Goal: Information Seeking & Learning: Understand process/instructions

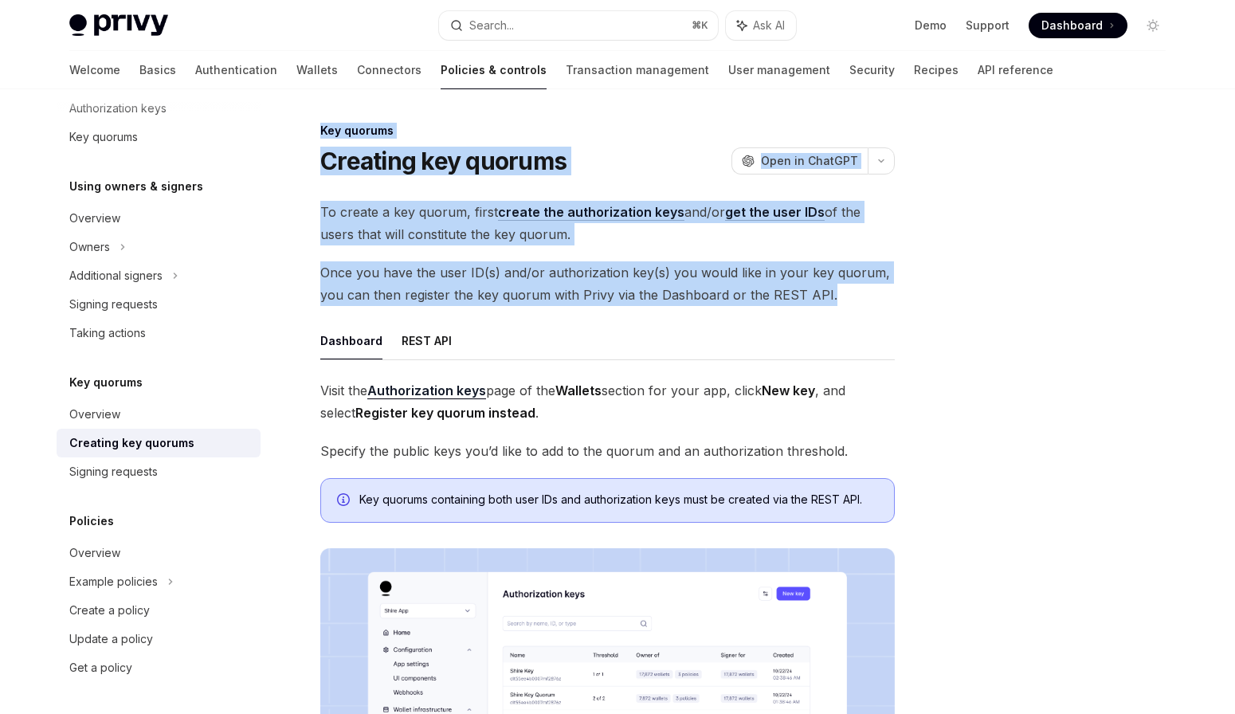
drag, startPoint x: 913, startPoint y: 287, endPoint x: 312, endPoint y: 114, distance: 624.6
click at [312, 114] on div "Key quorums Creating key quorums OpenAI Open in ChatGPT OpenAI Open in ChatGPT …" at bounding box center [618, 655] width 1122 height 1132
drag, startPoint x: 312, startPoint y: 114, endPoint x: 843, endPoint y: 295, distance: 560.8
click at [843, 295] on div "Key quorums Creating key quorums OpenAI Open in ChatGPT OpenAI Open in ChatGPT …" at bounding box center [618, 655] width 1122 height 1132
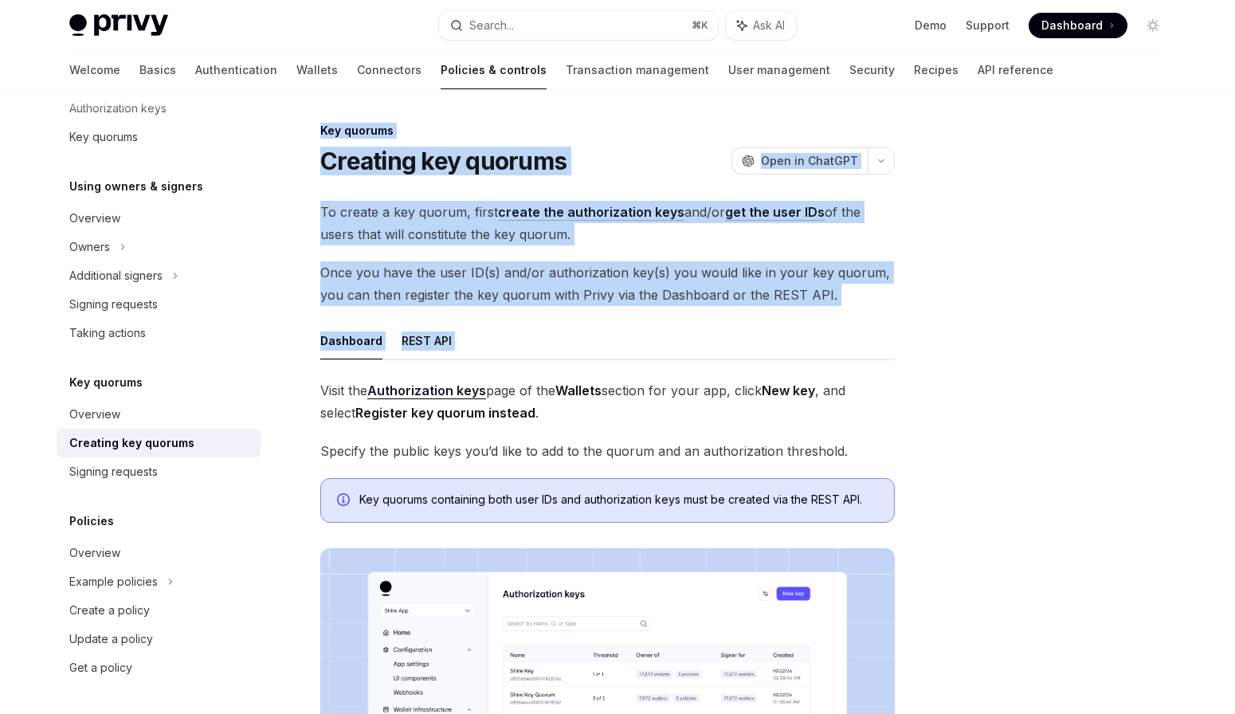
drag, startPoint x: 956, startPoint y: 542, endPoint x: 388, endPoint y: 367, distance: 594.7
click at [388, 367] on div "Key quorums Creating key quorums OpenAI Open in ChatGPT OpenAI Open in ChatGPT …" at bounding box center [618, 655] width 1122 height 1132
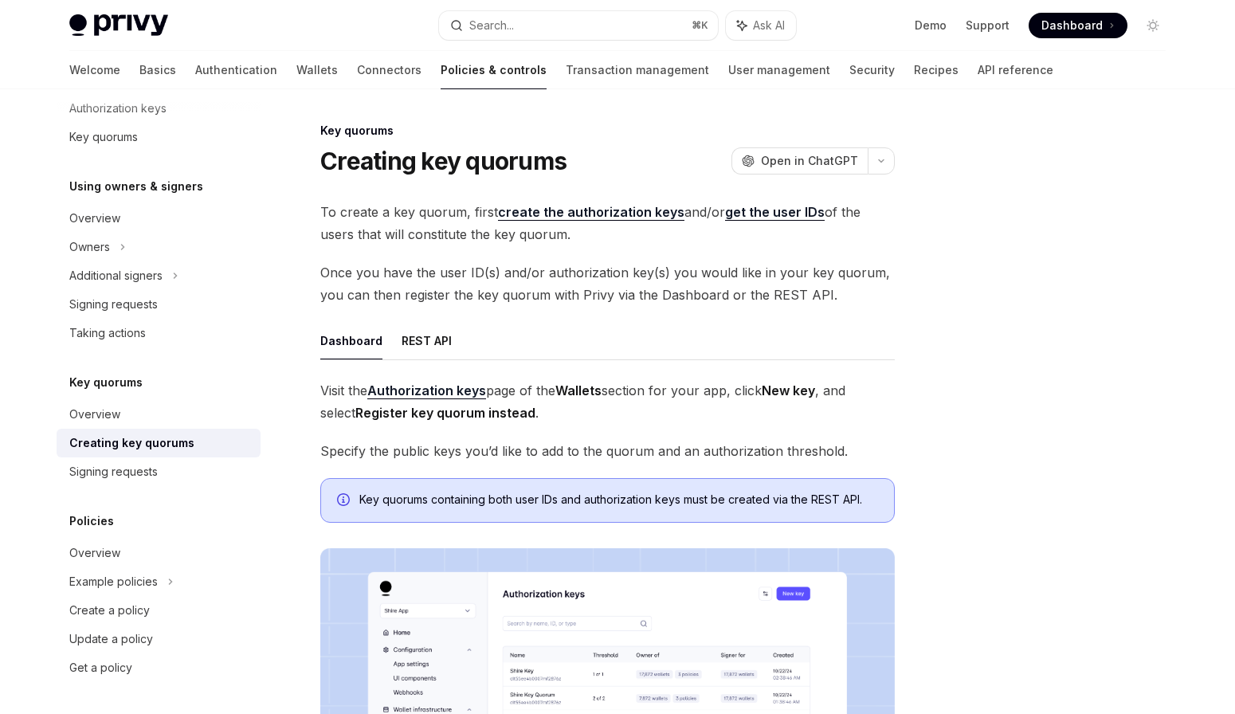
click at [738, 308] on div "To create a key quorum, first create the authorization keys and/or get the user…" at bounding box center [607, 592] width 575 height 783
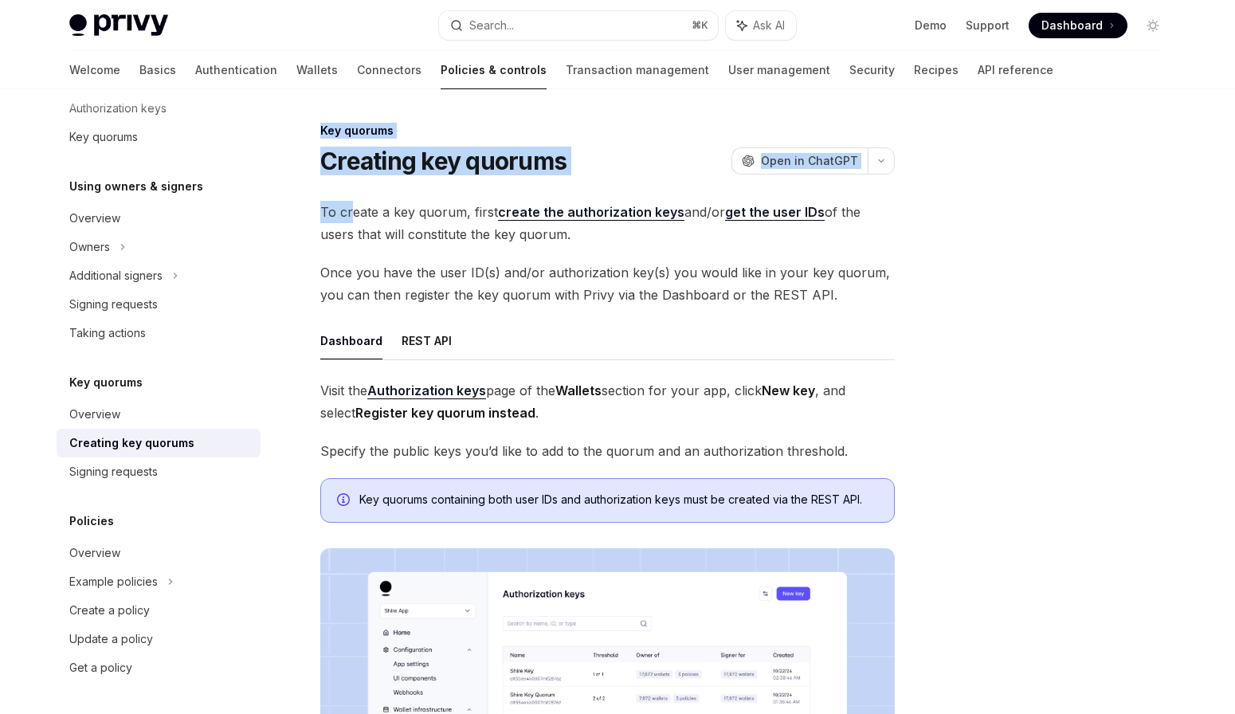
drag, startPoint x: 1007, startPoint y: 480, endPoint x: 354, endPoint y: 206, distance: 708.4
click at [354, 206] on div "Key quorums Creating key quorums OpenAI Open in ChatGPT OpenAI Open in ChatGPT …" at bounding box center [618, 655] width 1122 height 1132
click at [354, 206] on span "To create a key quorum, first create the authorization keys and/or get the user…" at bounding box center [607, 223] width 575 height 45
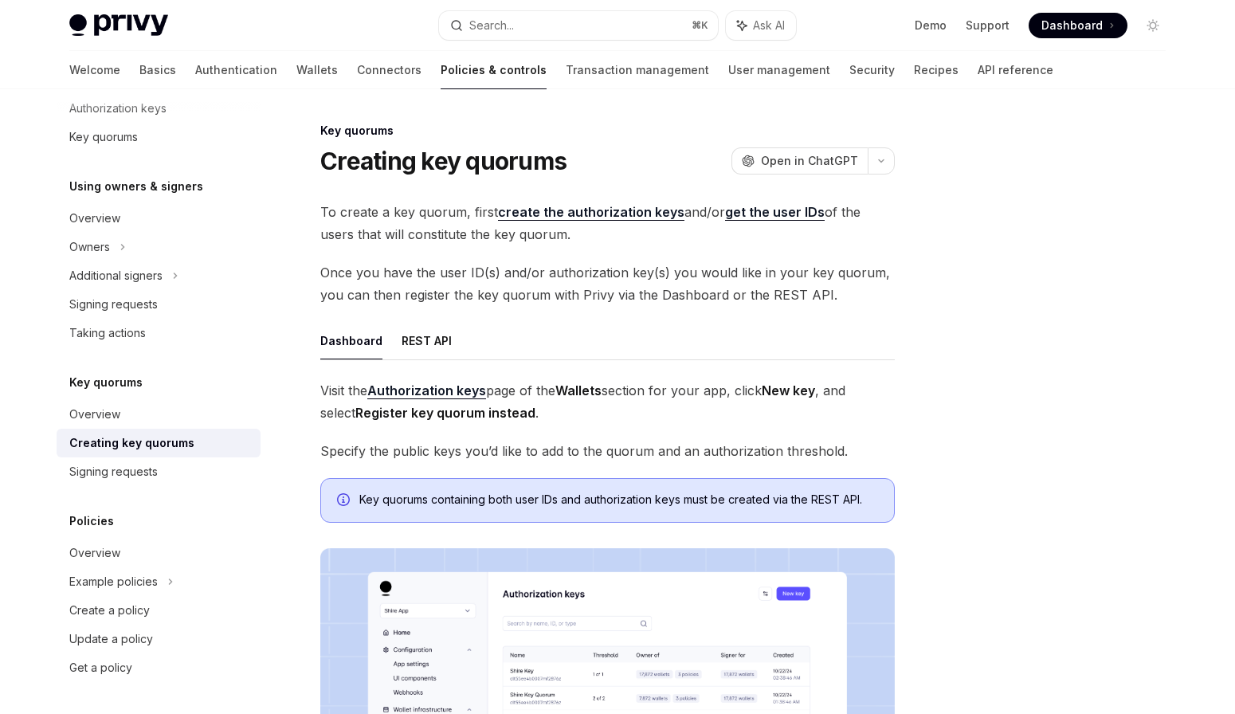
click at [312, 127] on div "Key quorums Creating key quorums OpenAI Open in ChatGPT OpenAI Open in ChatGPT …" at bounding box center [458, 671] width 880 height 1100
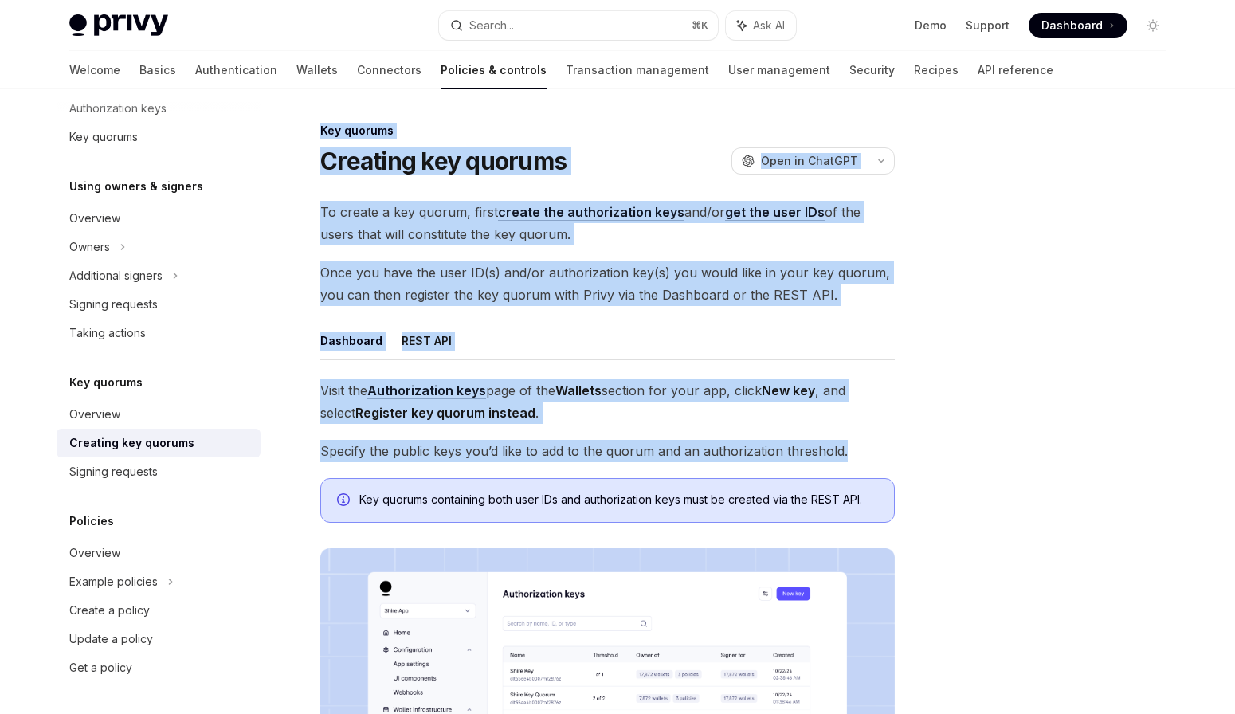
drag, startPoint x: 311, startPoint y: 124, endPoint x: 854, endPoint y: 453, distance: 634.8
click at [854, 453] on div "Key quorums Creating key quorums OpenAI Open in ChatGPT OpenAI Open in ChatGPT …" at bounding box center [458, 671] width 880 height 1100
click at [854, 453] on span "Specify the public keys you’d like to add to the quorum and an authorization th…" at bounding box center [607, 451] width 575 height 22
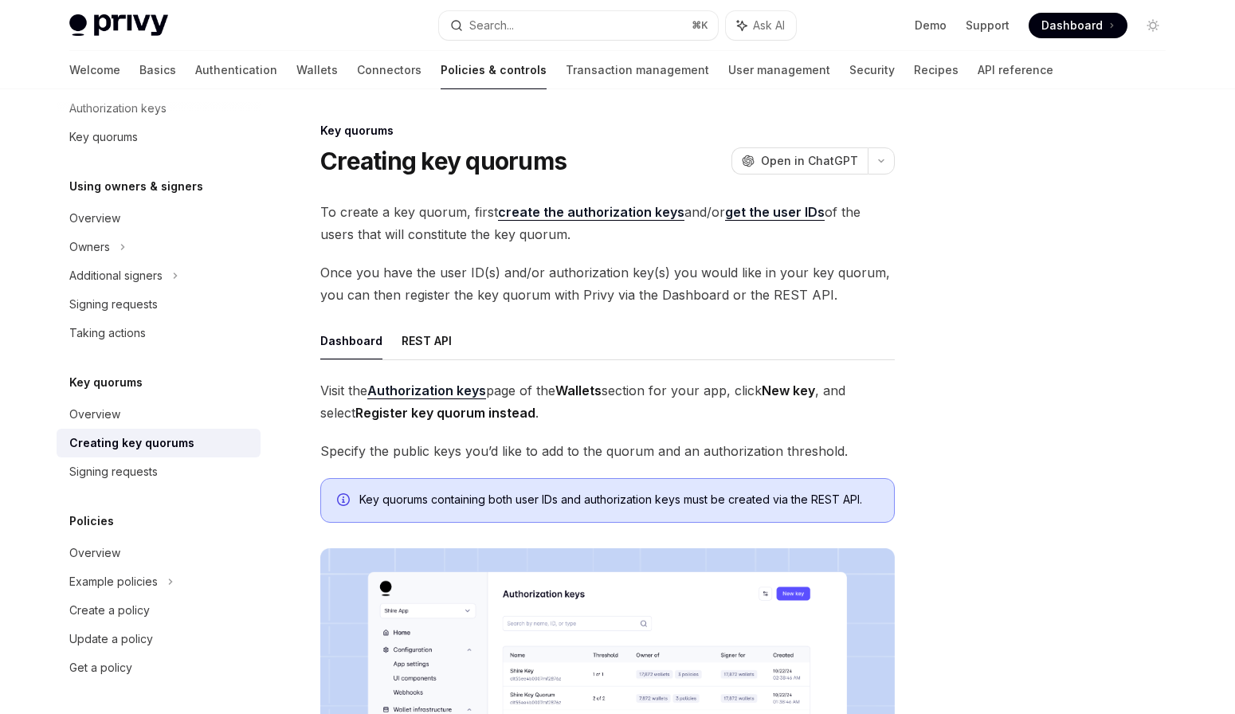
click at [485, 457] on span "Specify the public keys you’d like to add to the quorum and an authorization th…" at bounding box center [607, 451] width 575 height 22
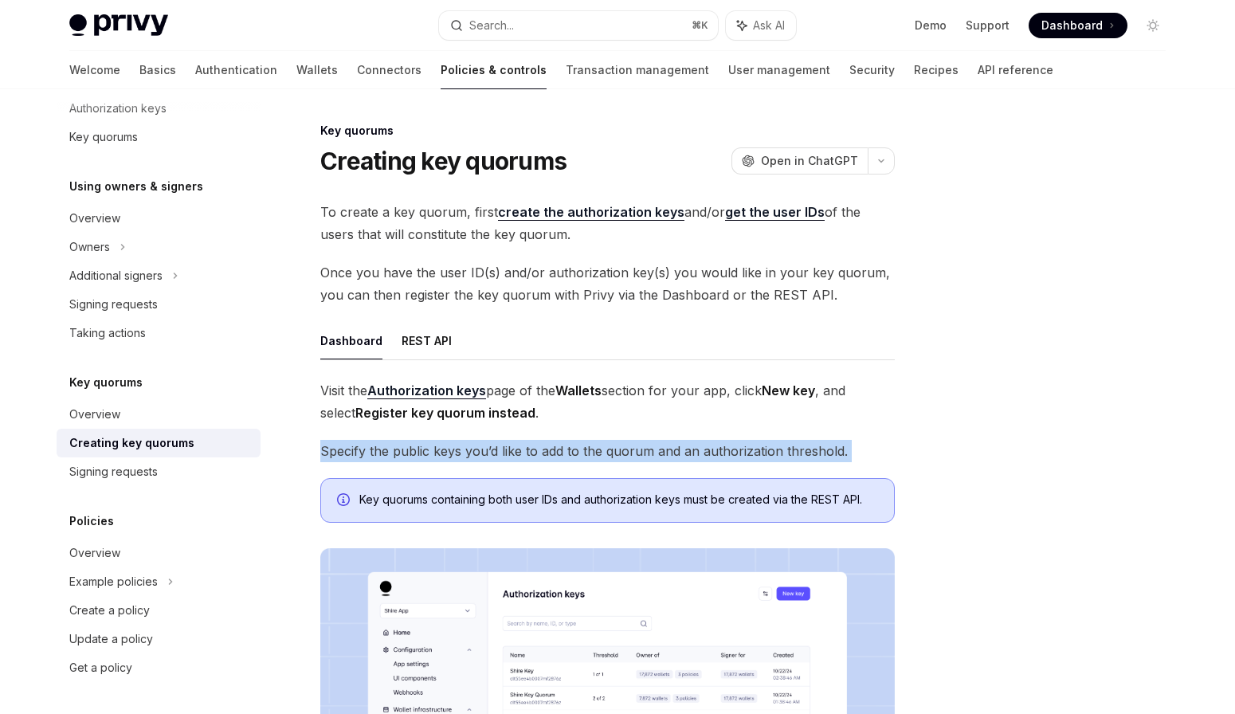
click at [485, 457] on span "Specify the public keys you’d like to add to the quorum and an authorization th…" at bounding box center [607, 451] width 575 height 22
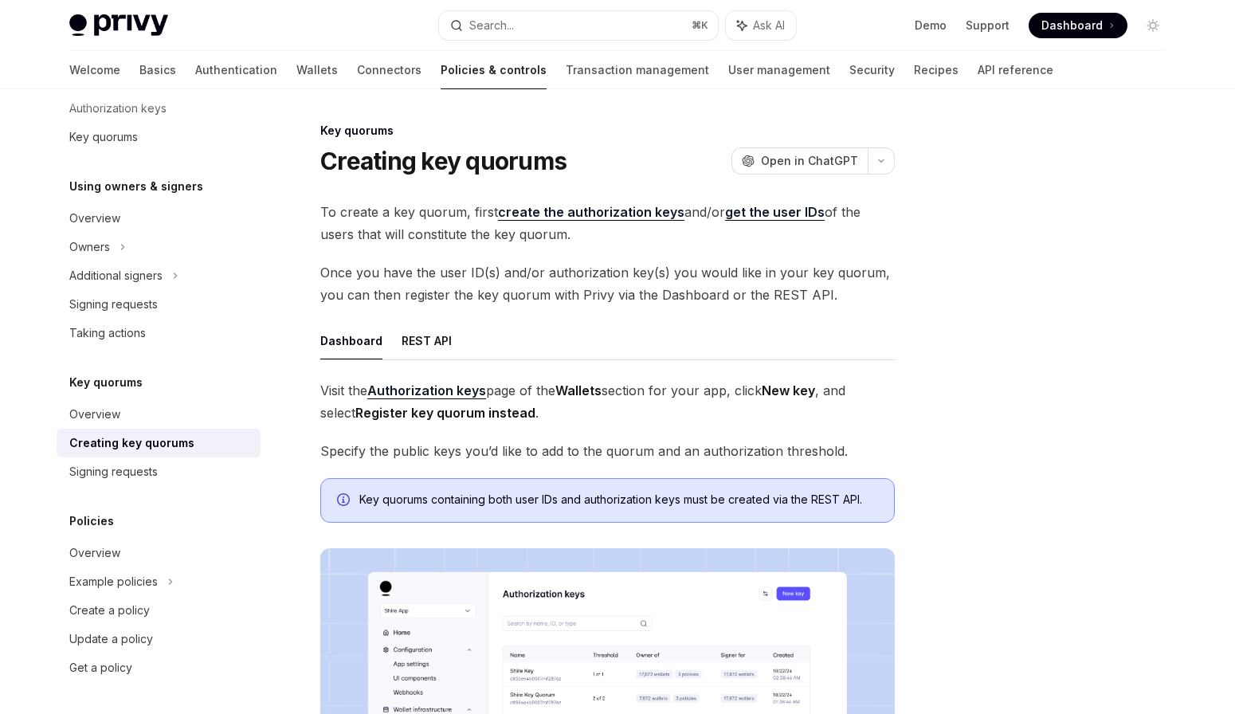
click at [946, 258] on div at bounding box center [1057, 417] width 242 height 593
